Goal: Entertainment & Leisure: Consume media (video, audio)

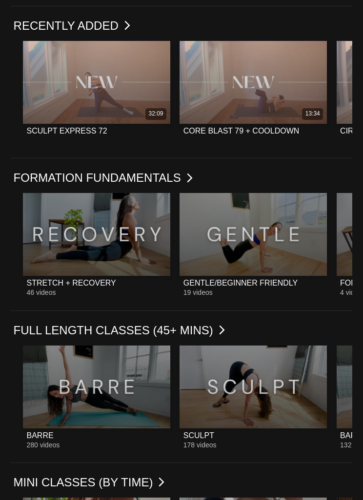
scroll to position [466, 0]
click at [94, 375] on div at bounding box center [96, 386] width 147 height 83
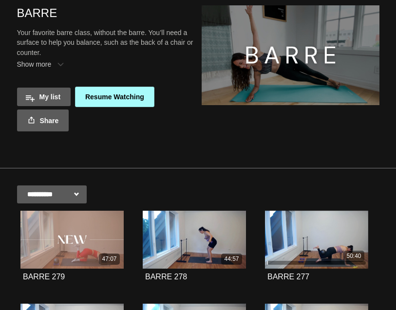
scroll to position [43, 0]
click at [70, 242] on icon at bounding box center [72, 239] width 29 height 17
